Goal: Information Seeking & Learning: Learn about a topic

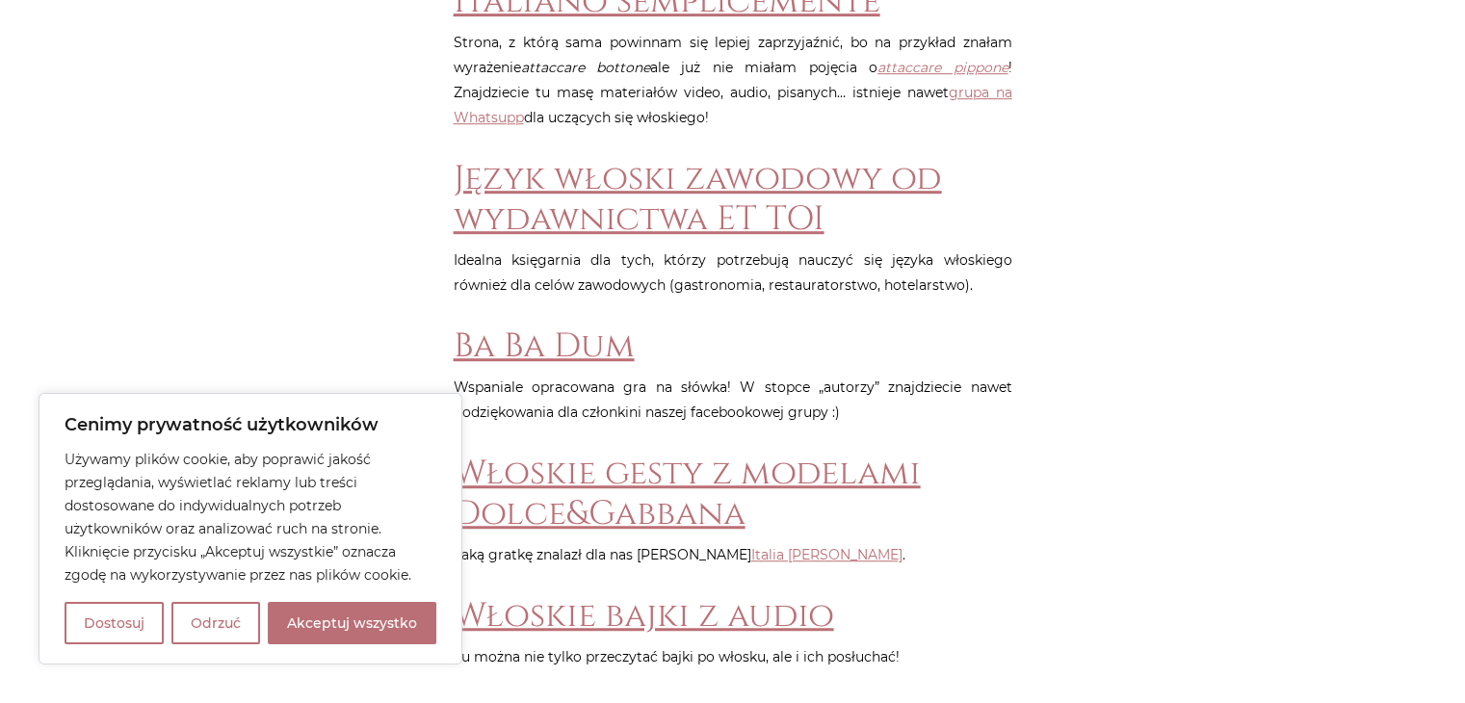
scroll to position [1182, 0]
click at [365, 637] on button "Akceptuj wszystko" at bounding box center [352, 623] width 169 height 42
checkbox input "true"
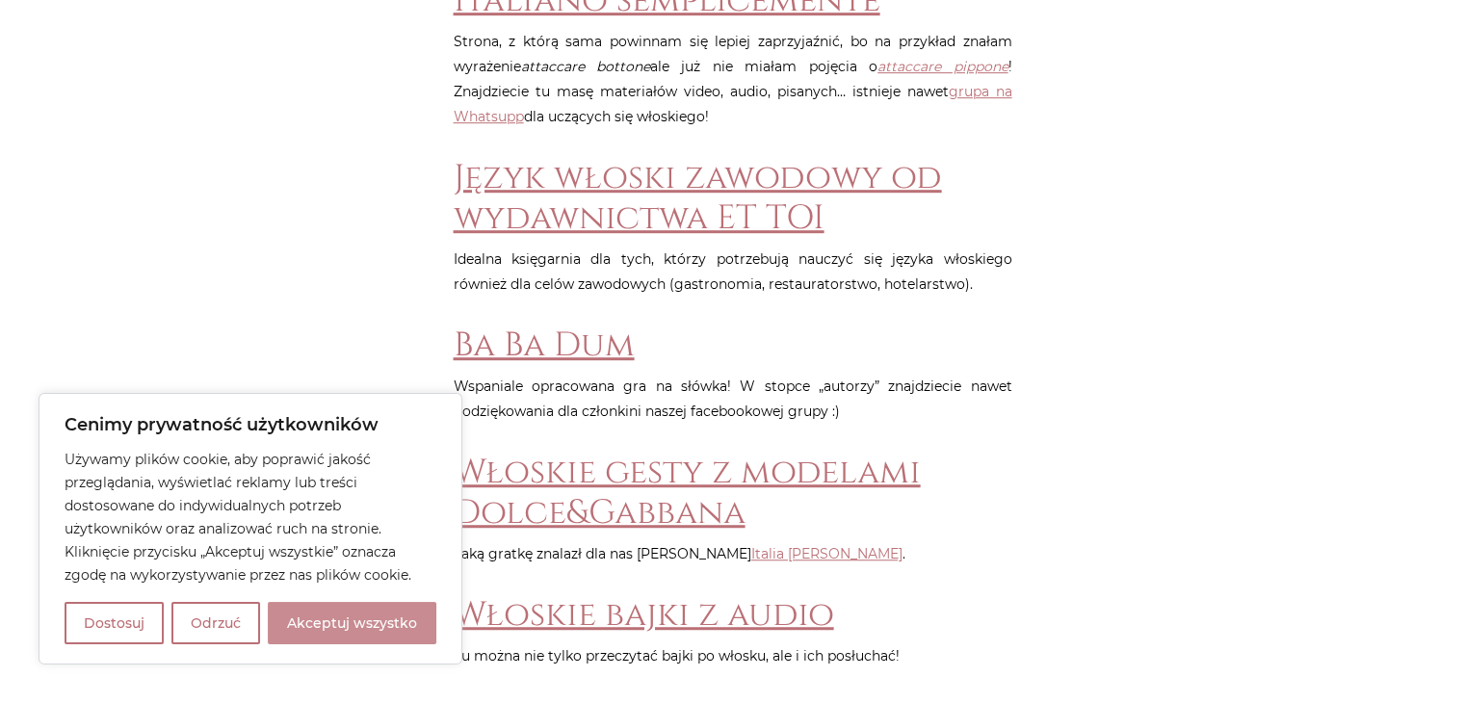
checkbox input "true"
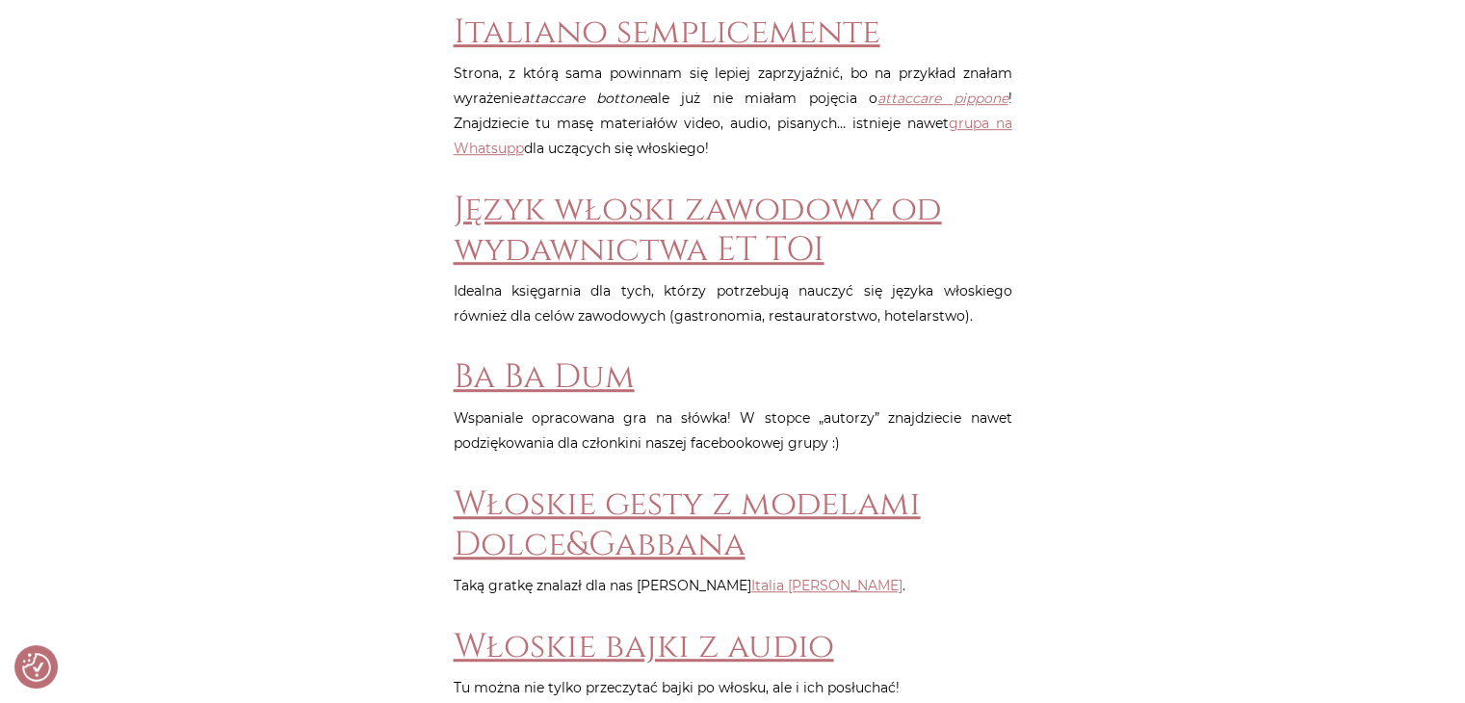
scroll to position [1148, 0]
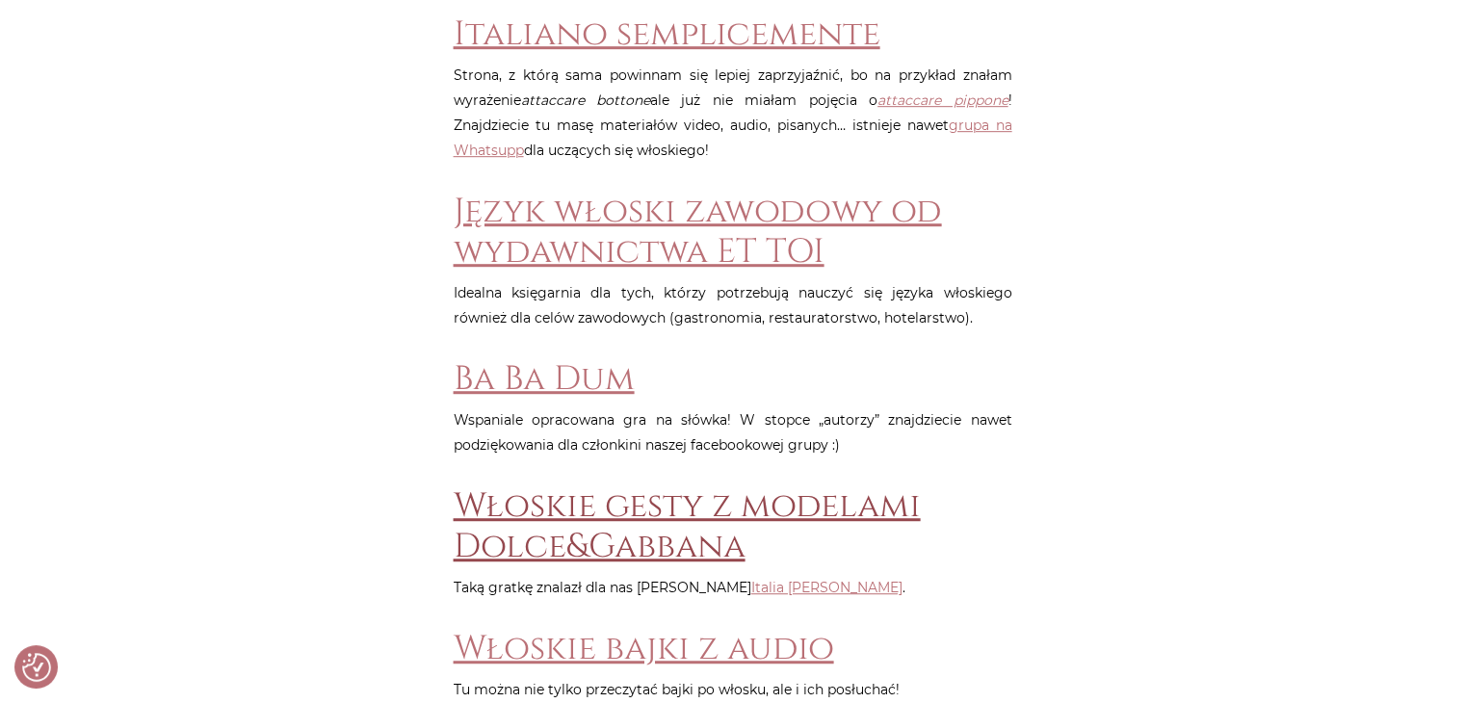
click at [535, 525] on link "Włoskie gesty z modelami Dolce&Gabbana" at bounding box center [687, 526] width 467 height 86
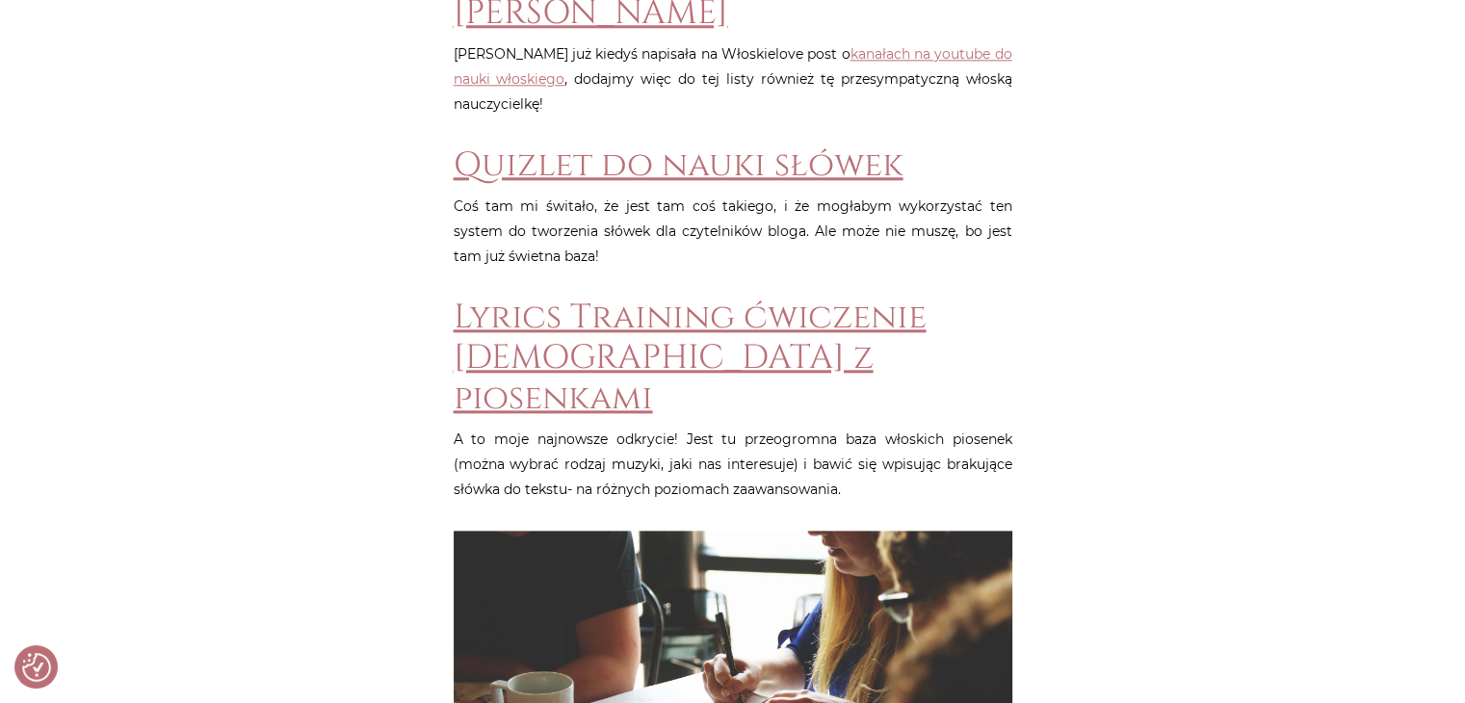
scroll to position [2246, 0]
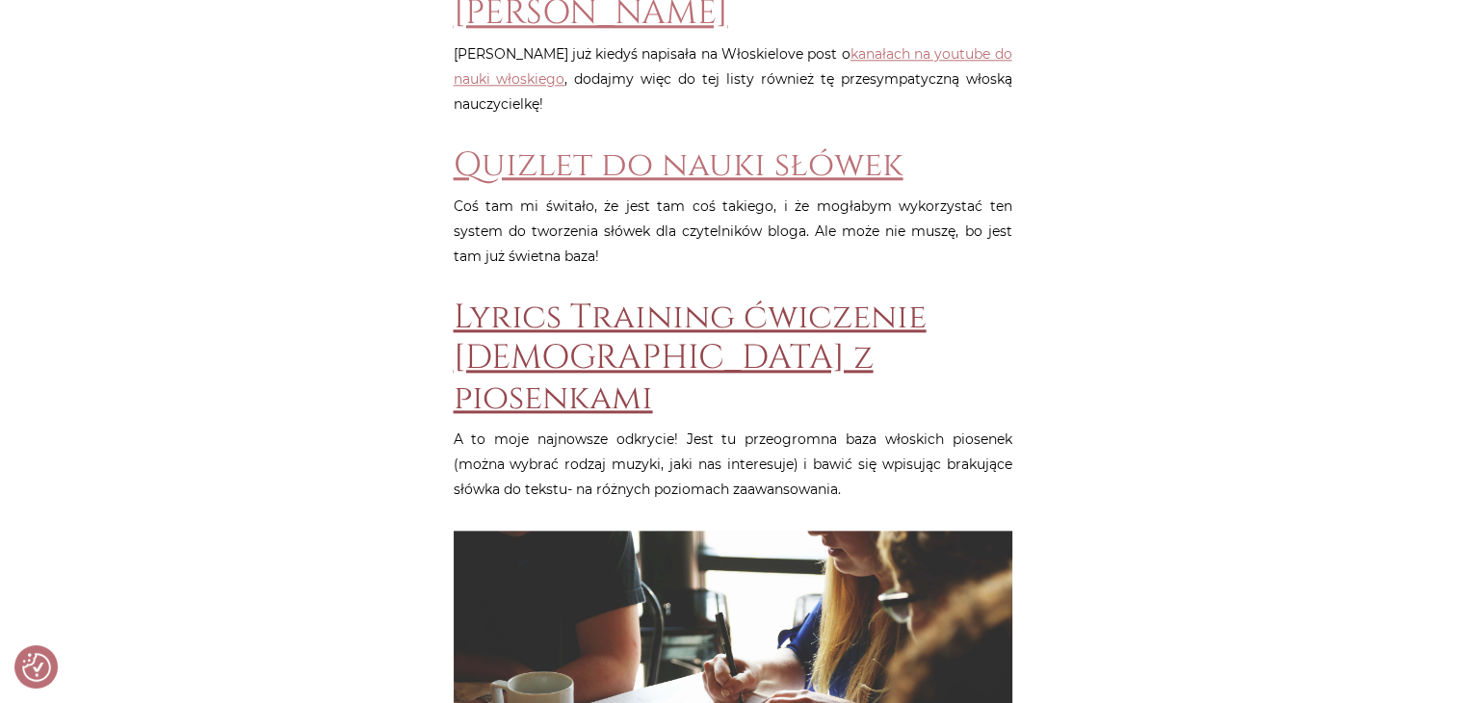
click at [589, 304] on link "Lyrics Training ćwiczenie [DEMOGRAPHIC_DATA] z piosenkami" at bounding box center [690, 358] width 473 height 126
